Goal: Use online tool/utility: Utilize a website feature to perform a specific function

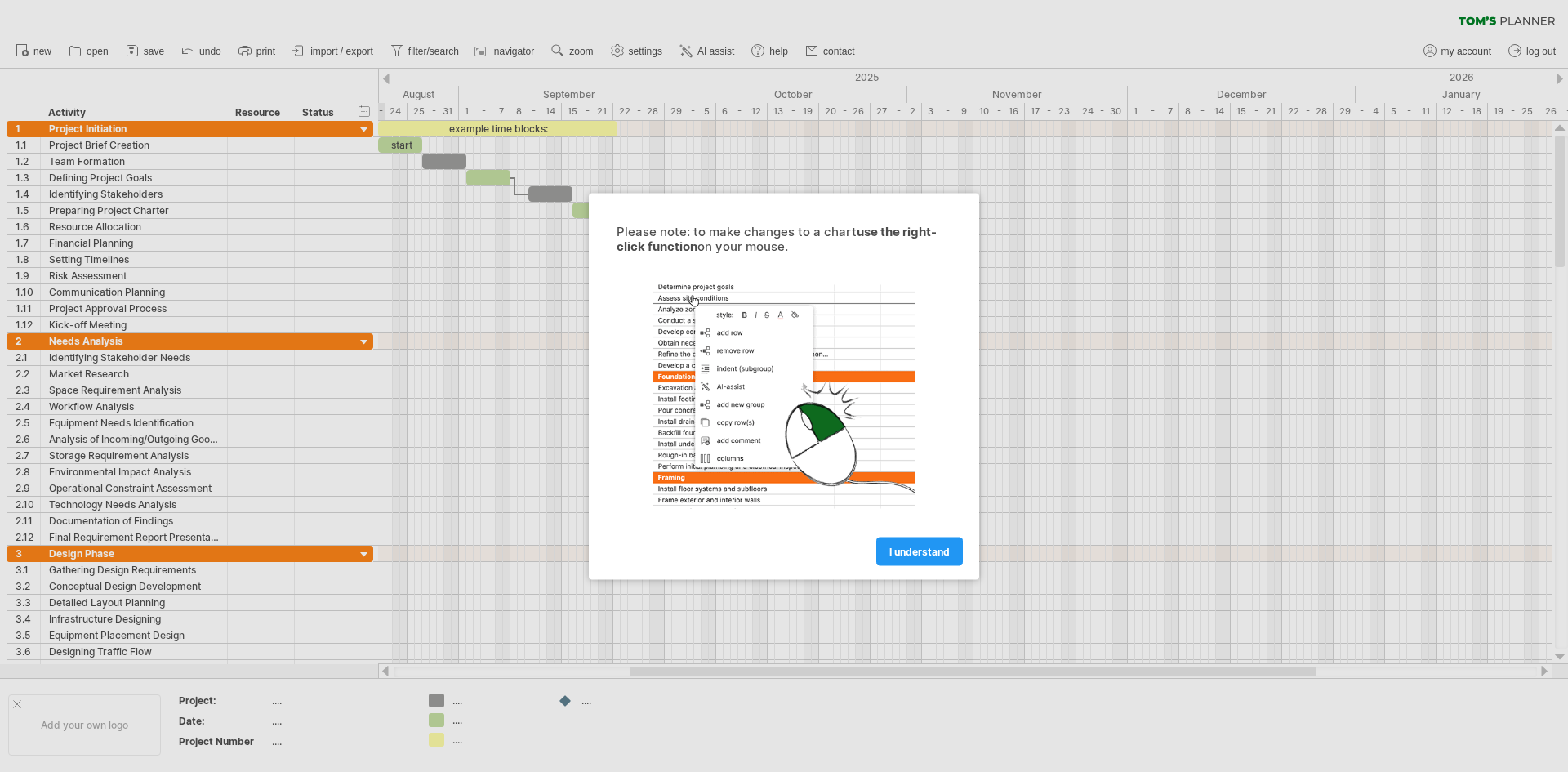
click at [280, 153] on div at bounding box center [784, 386] width 1568 height 772
click at [932, 555] on span "I understand" at bounding box center [919, 551] width 61 height 13
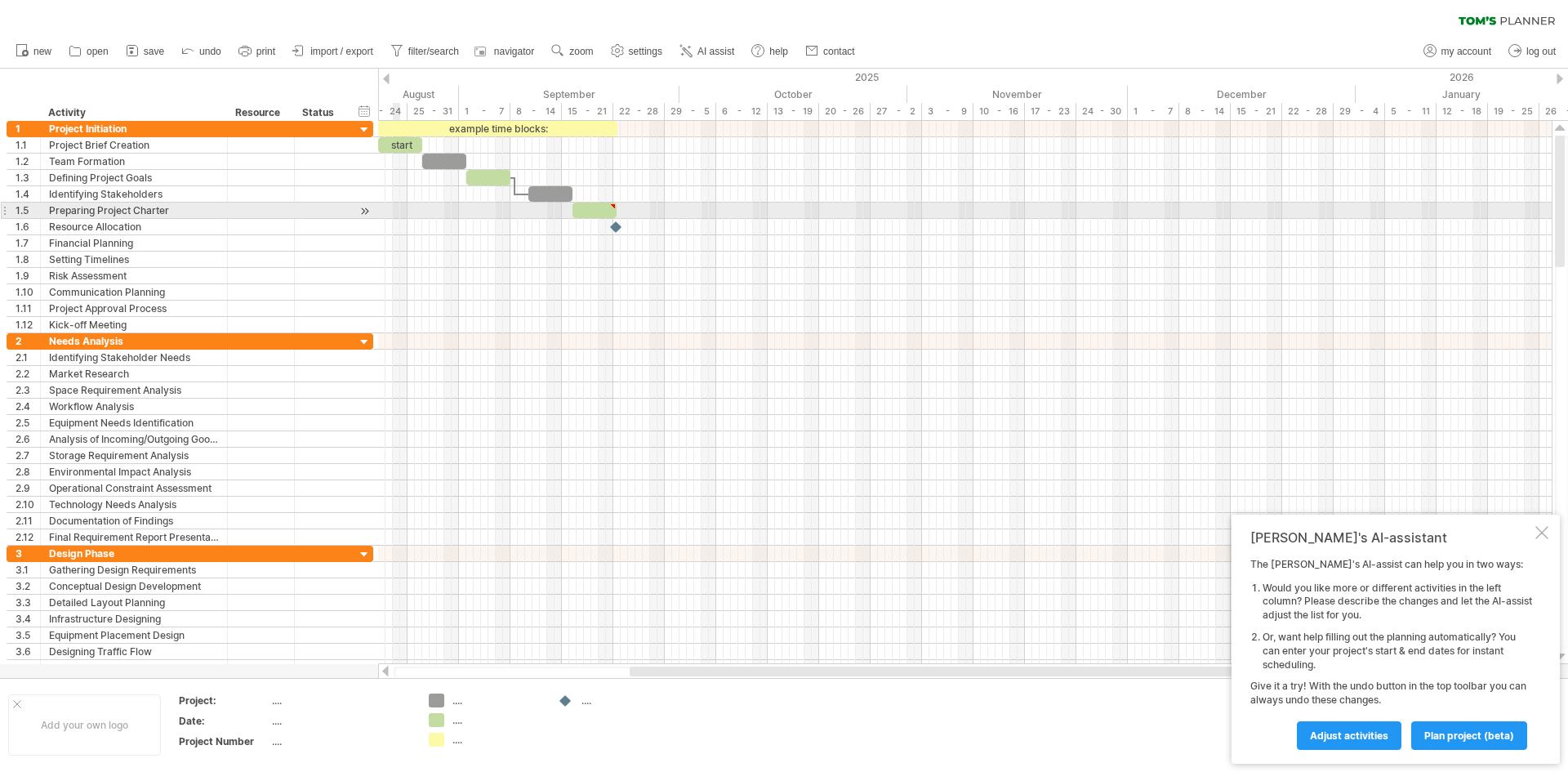
click at [346, 205] on div at bounding box center [345, 211] width 8 height 16
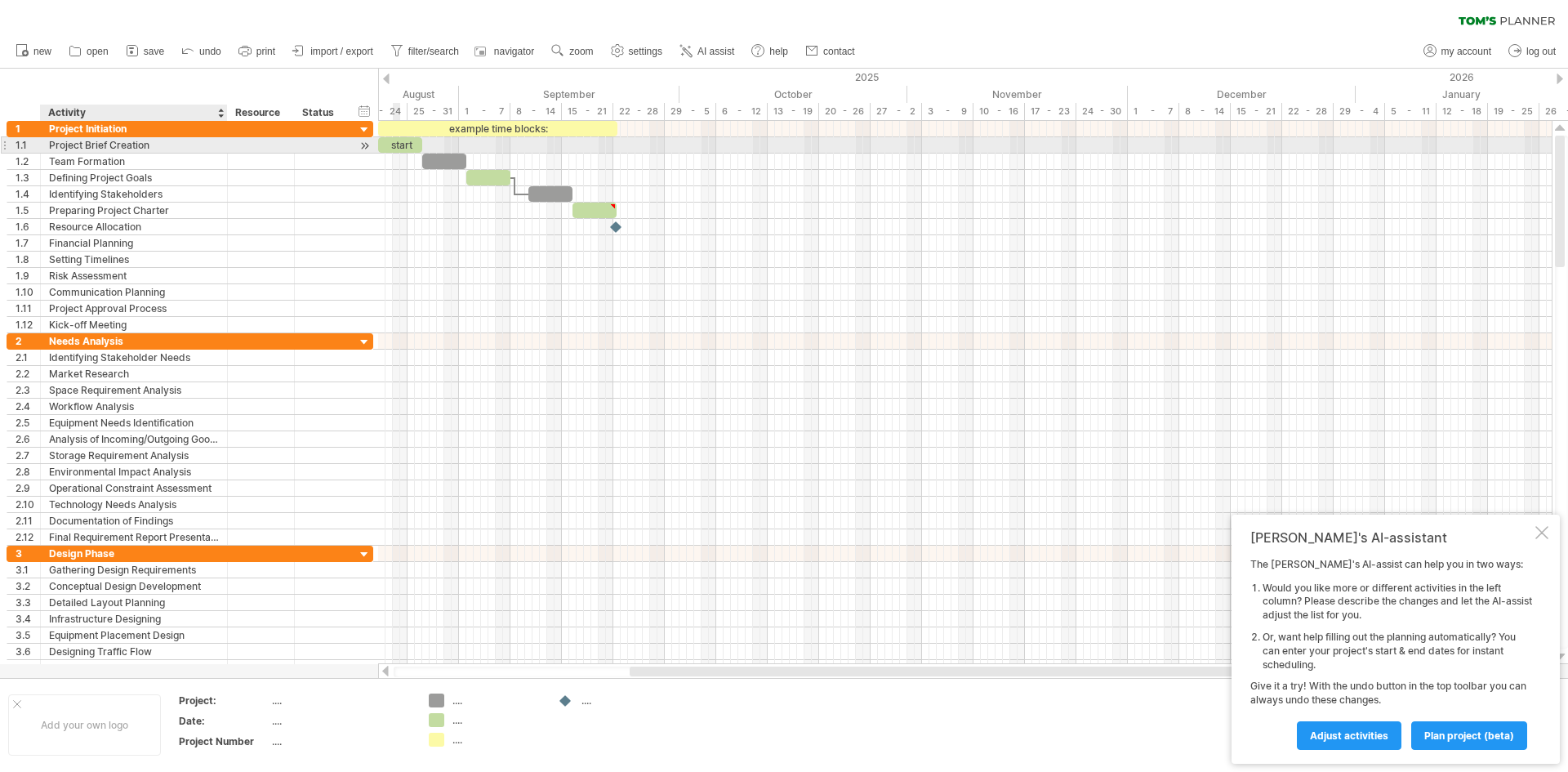
click at [100, 150] on div "Project Brief Creation" at bounding box center [134, 145] width 170 height 15
click at [96, 168] on div "Team Formation" at bounding box center [134, 161] width 170 height 15
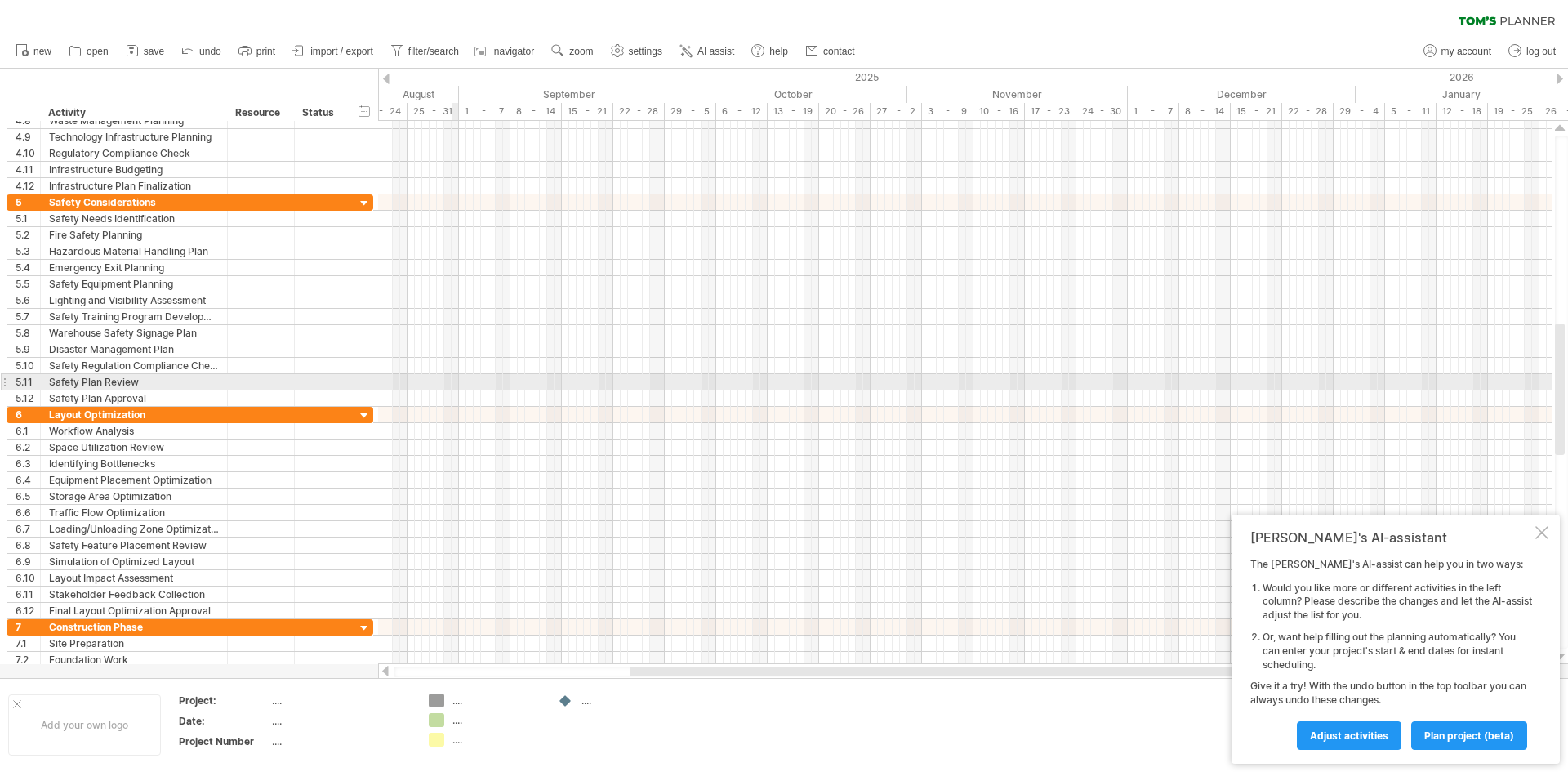
click at [462, 380] on div at bounding box center [965, 382] width 1173 height 16
drag, startPoint x: 522, startPoint y: 380, endPoint x: 623, endPoint y: 381, distance: 101.0
click at [619, 381] on div at bounding box center [965, 382] width 1173 height 16
drag, startPoint x: 681, startPoint y: 386, endPoint x: 491, endPoint y: 390, distance: 190.0
click at [512, 389] on div at bounding box center [965, 382] width 1173 height 16
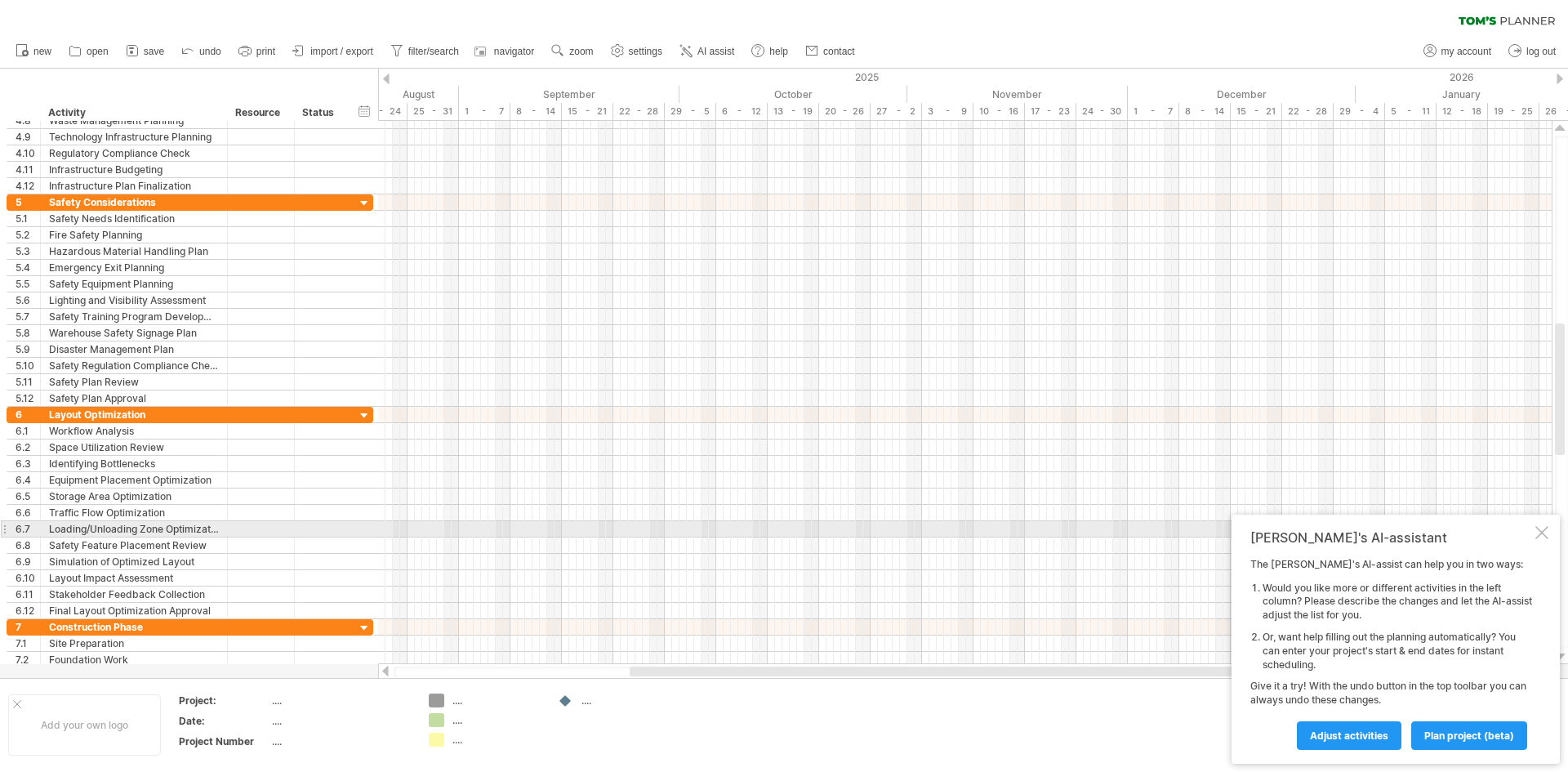
click at [1552, 531] on div "[PERSON_NAME]'s AI-assistant The [PERSON_NAME]'s AI-assist can help you in two …" at bounding box center [1396, 638] width 329 height 249
click at [1549, 529] on div "[PERSON_NAME]'s AI-assistant The [PERSON_NAME]'s AI-assist can help you in two …" at bounding box center [1396, 638] width 329 height 249
click at [1546, 529] on div at bounding box center [1542, 532] width 13 height 13
